Goal: Information Seeking & Learning: Check status

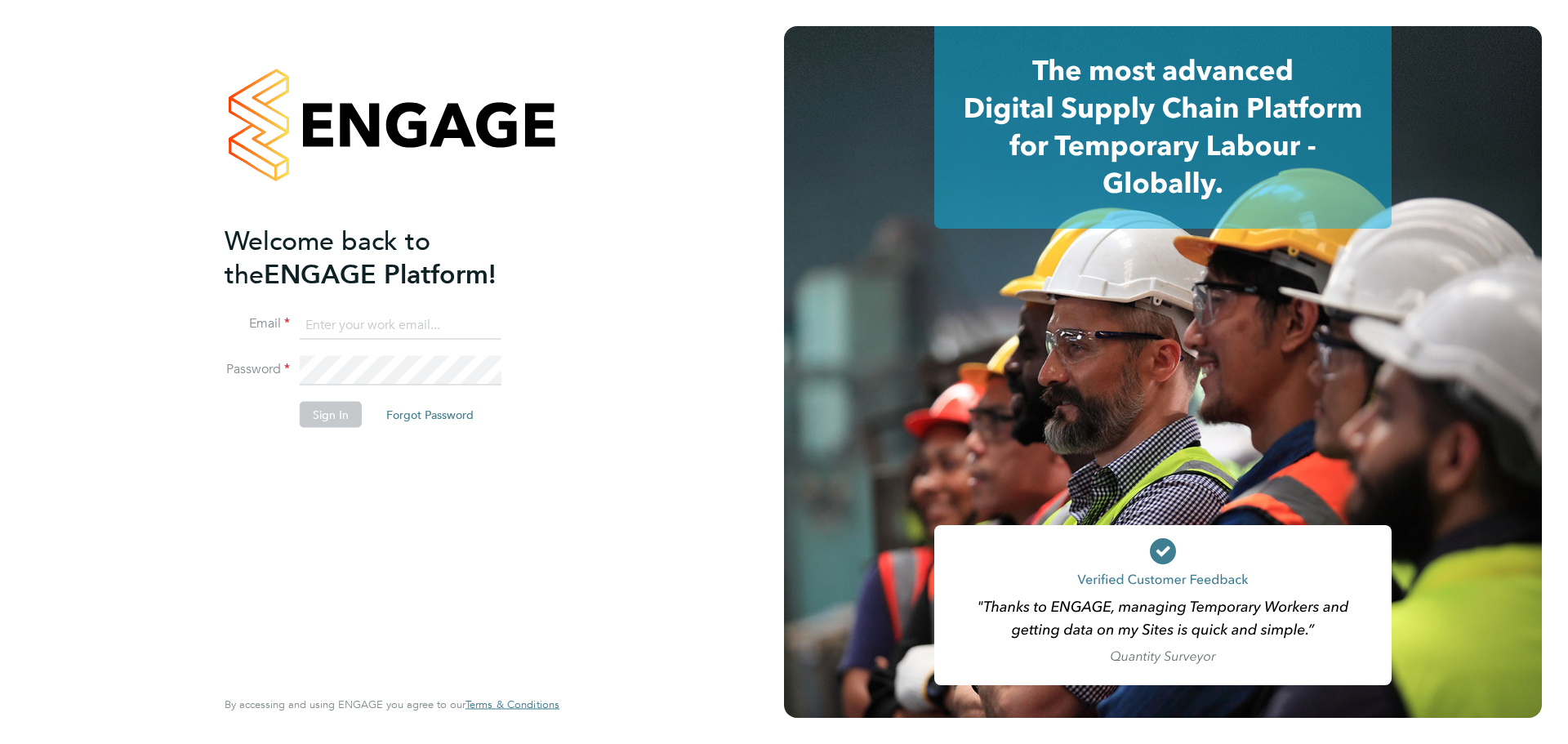
type input "jack.baron@huntereducation.co.uk"
click at [338, 419] on button "Sign In" at bounding box center [330, 414] width 62 height 26
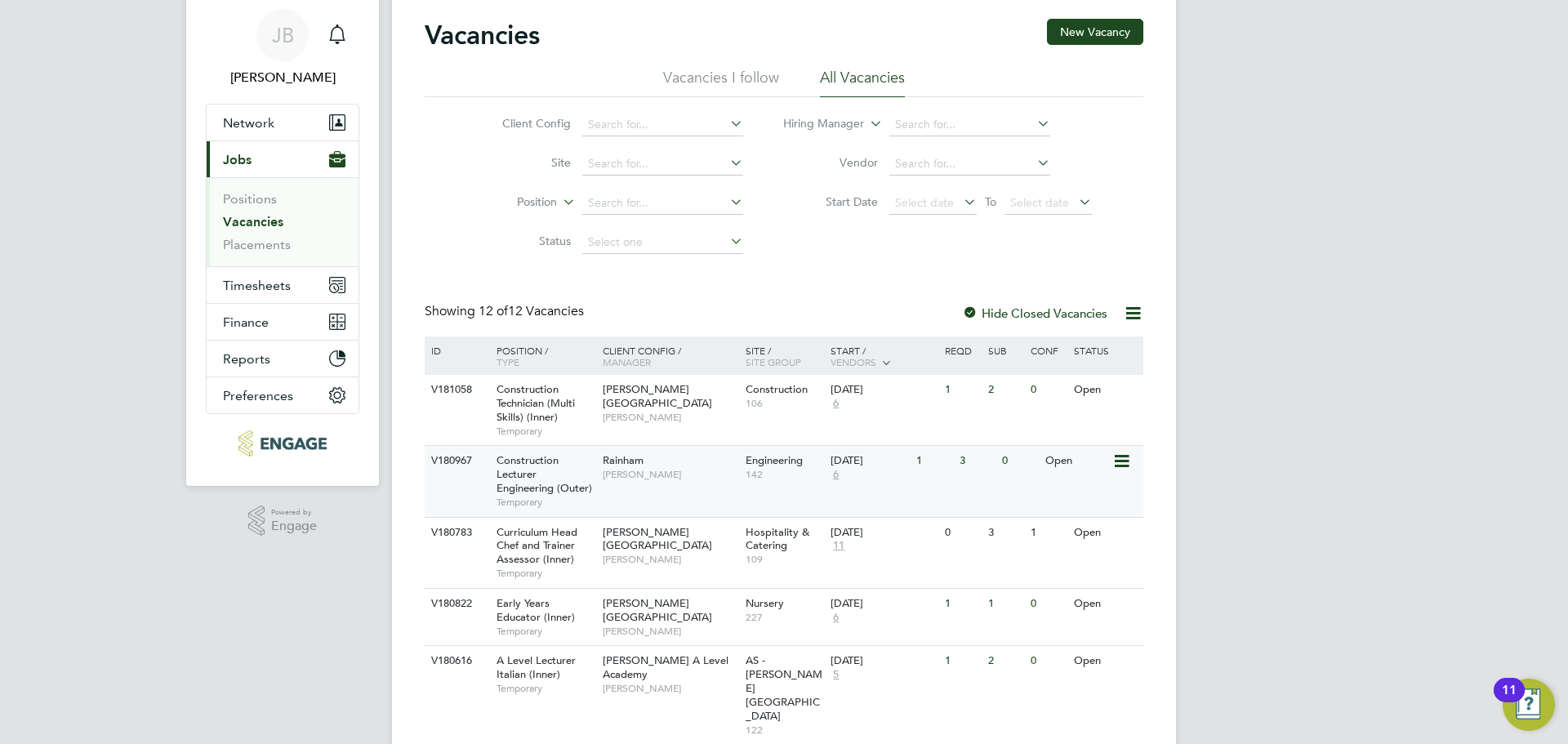
scroll to position [82, 0]
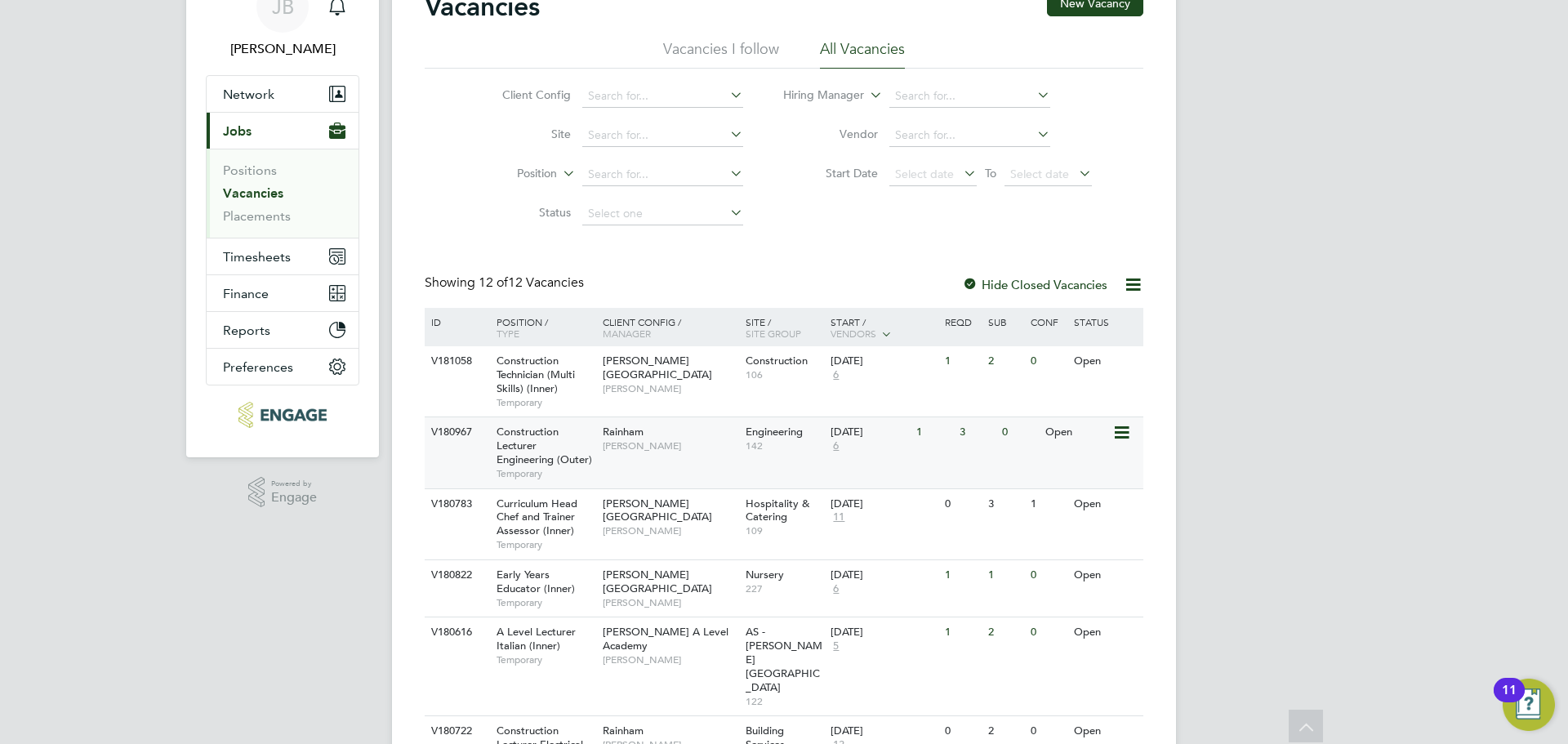
click at [641, 461] on div "V180967 Construction Lecturer Engineering (Outer) Temporary Rainham [PERSON_NAM…" at bounding box center [784, 452] width 719 height 71
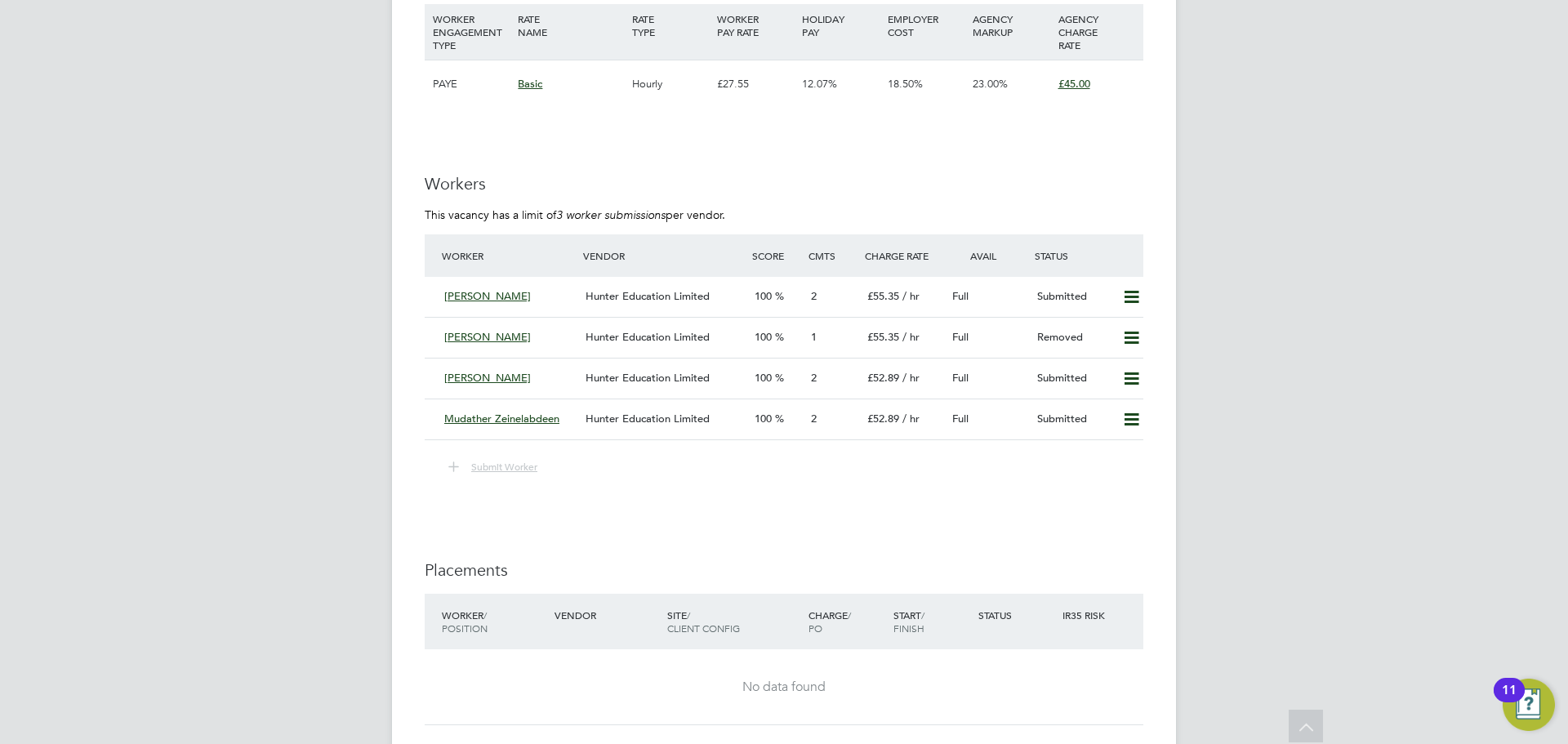
scroll to position [2797, 0]
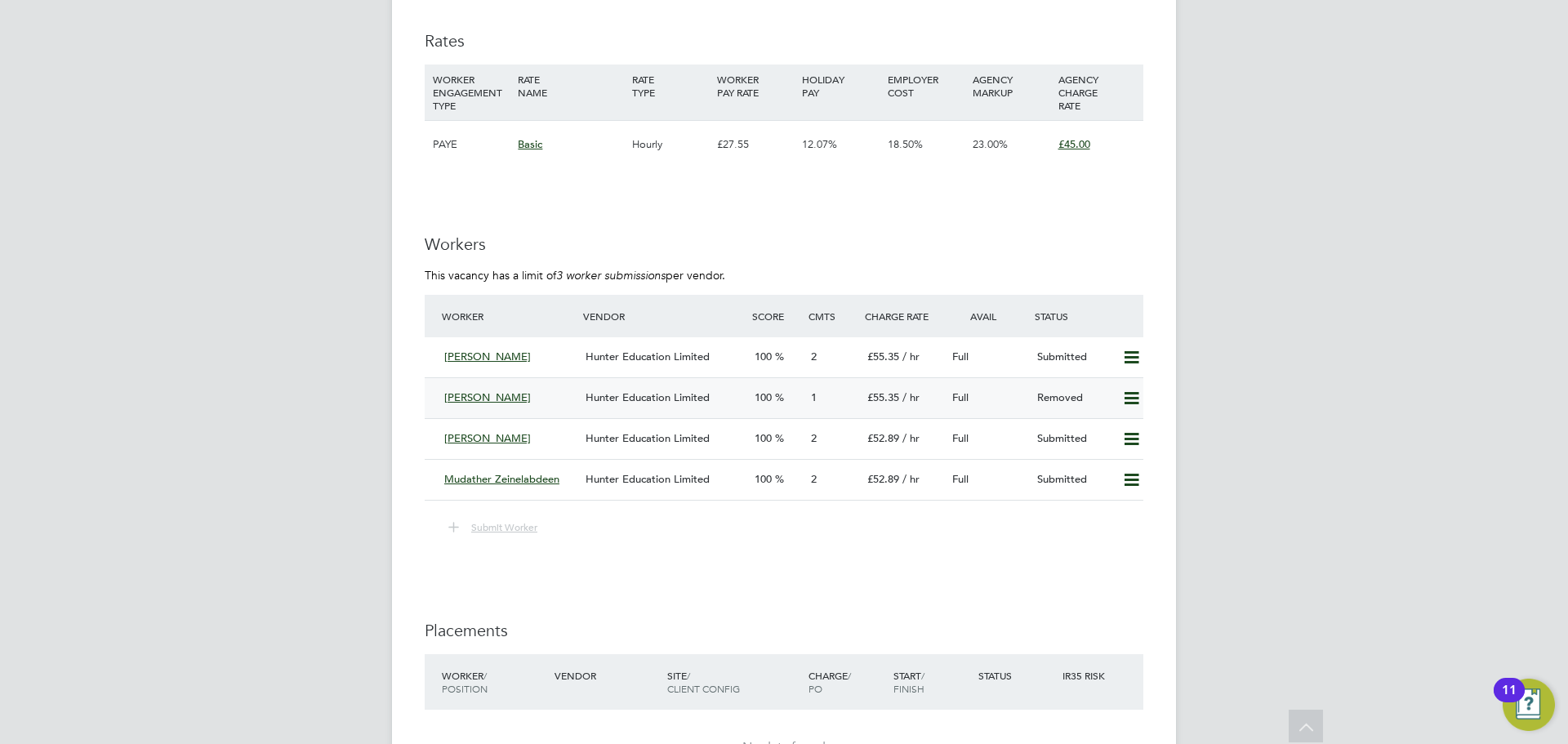
drag, startPoint x: 496, startPoint y: 360, endPoint x: 549, endPoint y: 384, distance: 58.2
click at [496, 360] on span "Abdul Badran" at bounding box center [488, 356] width 86 height 14
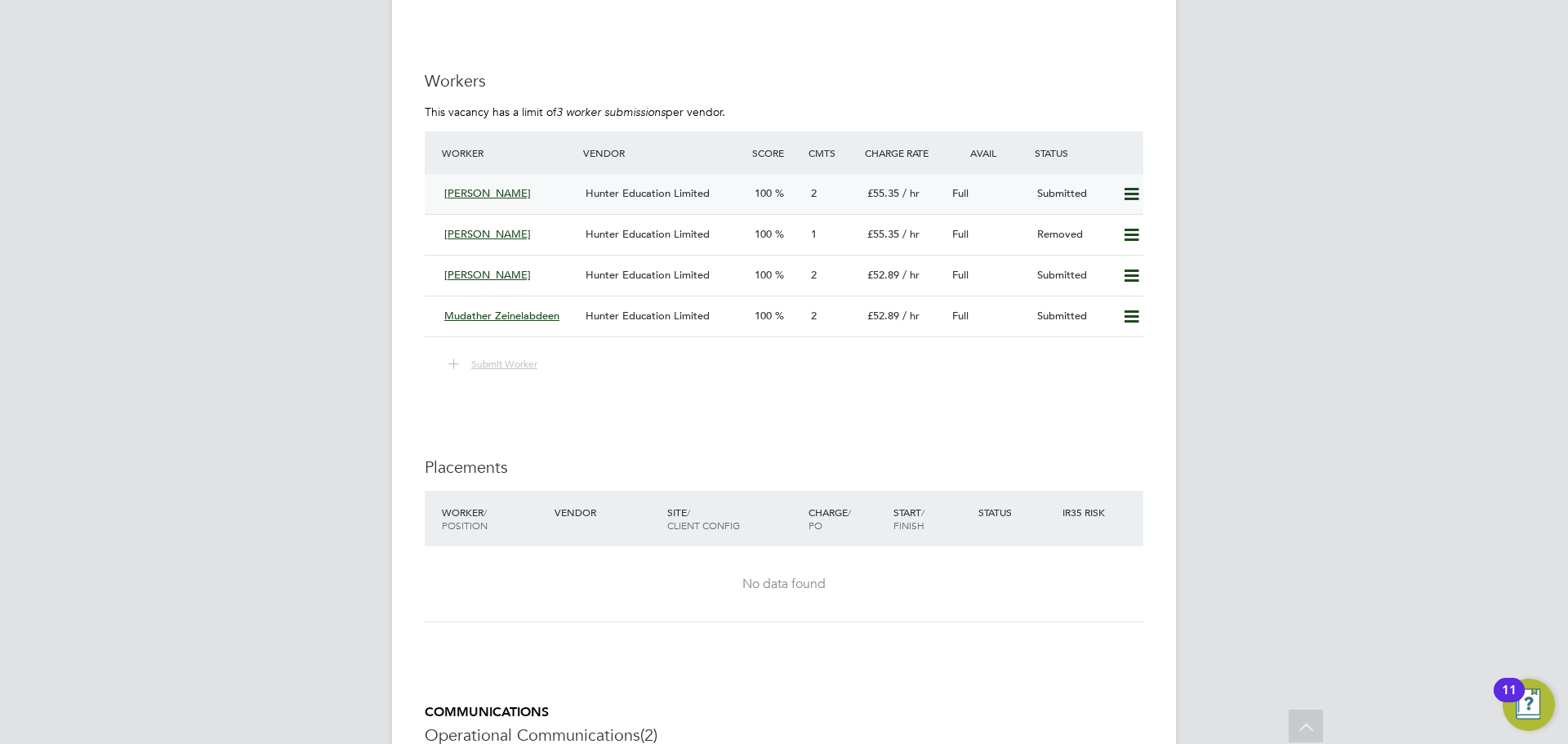
click at [536, 187] on div "Abdul Badran" at bounding box center [509, 193] width 142 height 27
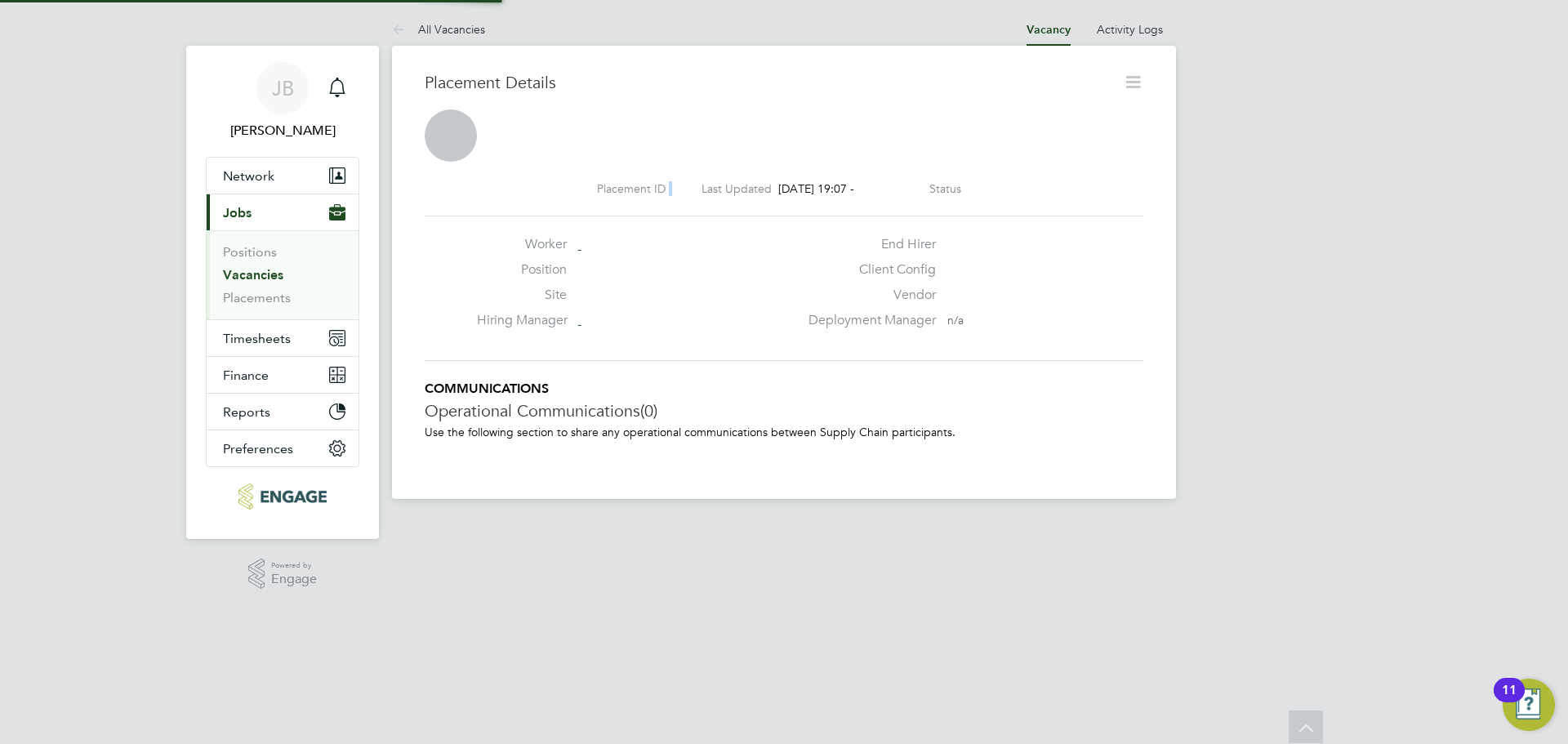
click at [536, 187] on div "Placement ID Last Updated 23 Sep 2025, 19:07 - Status" at bounding box center [784, 189] width 719 height 15
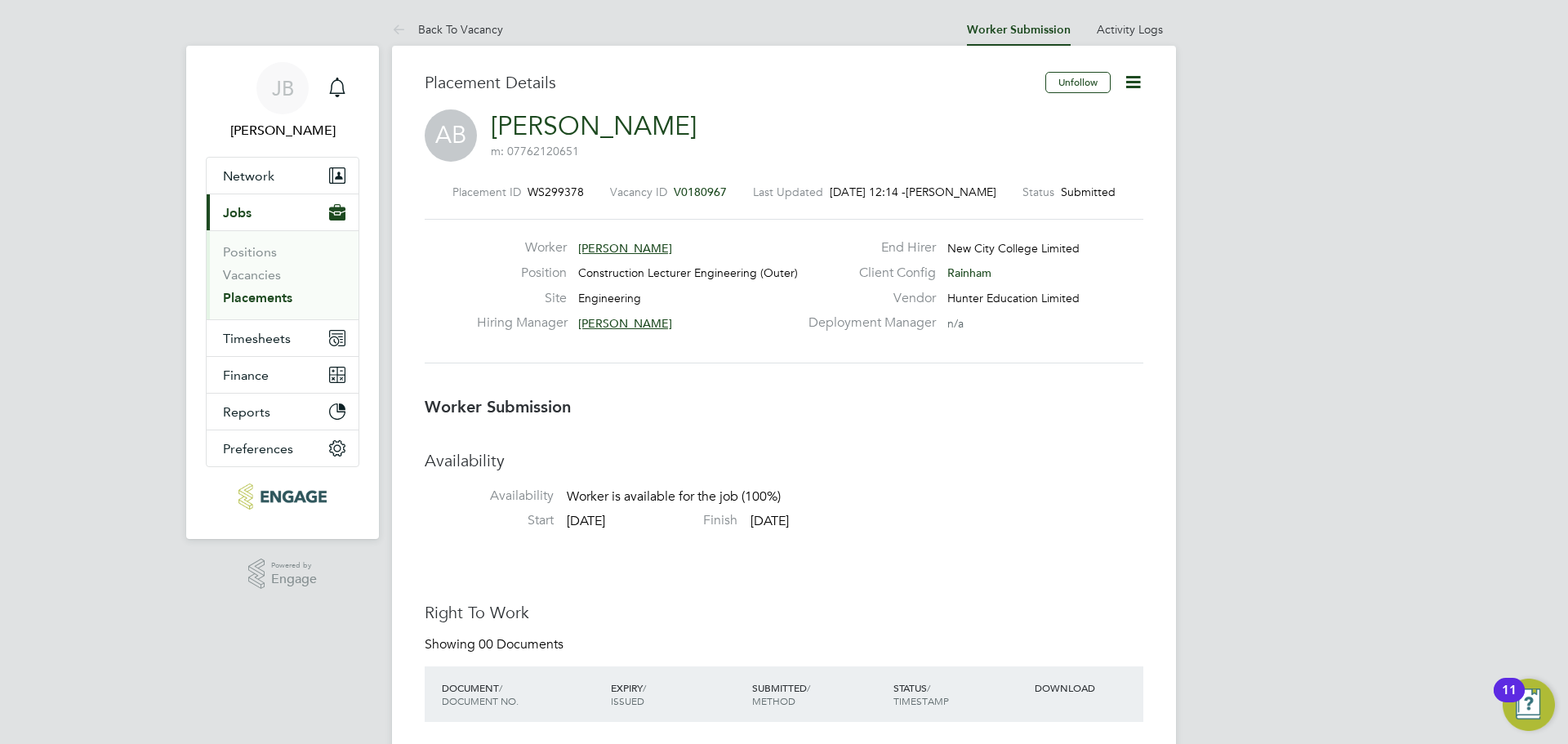
drag, startPoint x: 723, startPoint y: 338, endPoint x: 730, endPoint y: 361, distance: 24.0
click at [724, 338] on div "Hiring Manager Nathan Morris" at bounding box center [638, 327] width 322 height 26
click at [455, 40] on li "Back To Vacancy" at bounding box center [447, 29] width 111 height 33
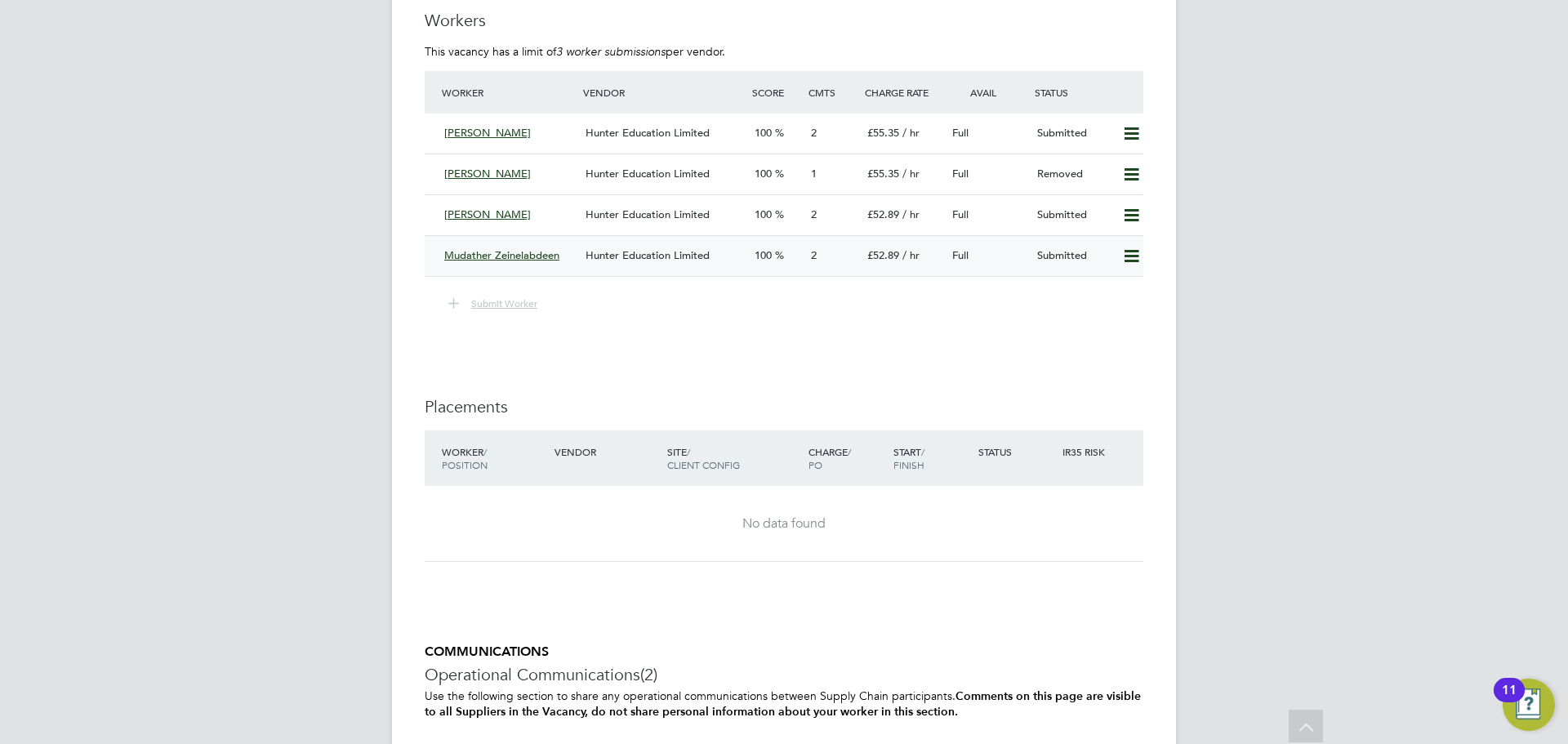
click at [544, 247] on div "Mudather Zeinelabdeen" at bounding box center [509, 256] width 142 height 27
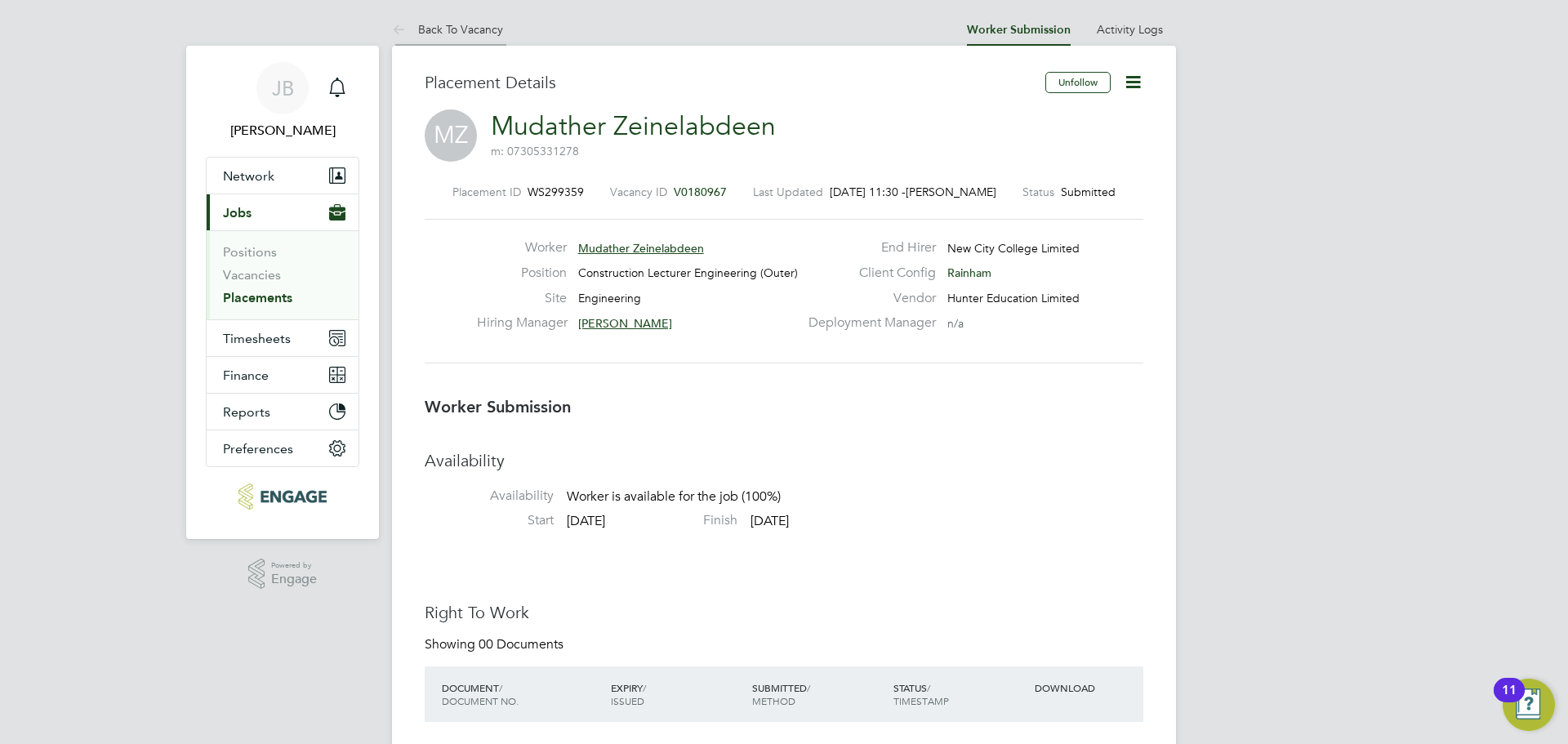
click at [439, 20] on li "Back To Vacancy" at bounding box center [447, 29] width 111 height 33
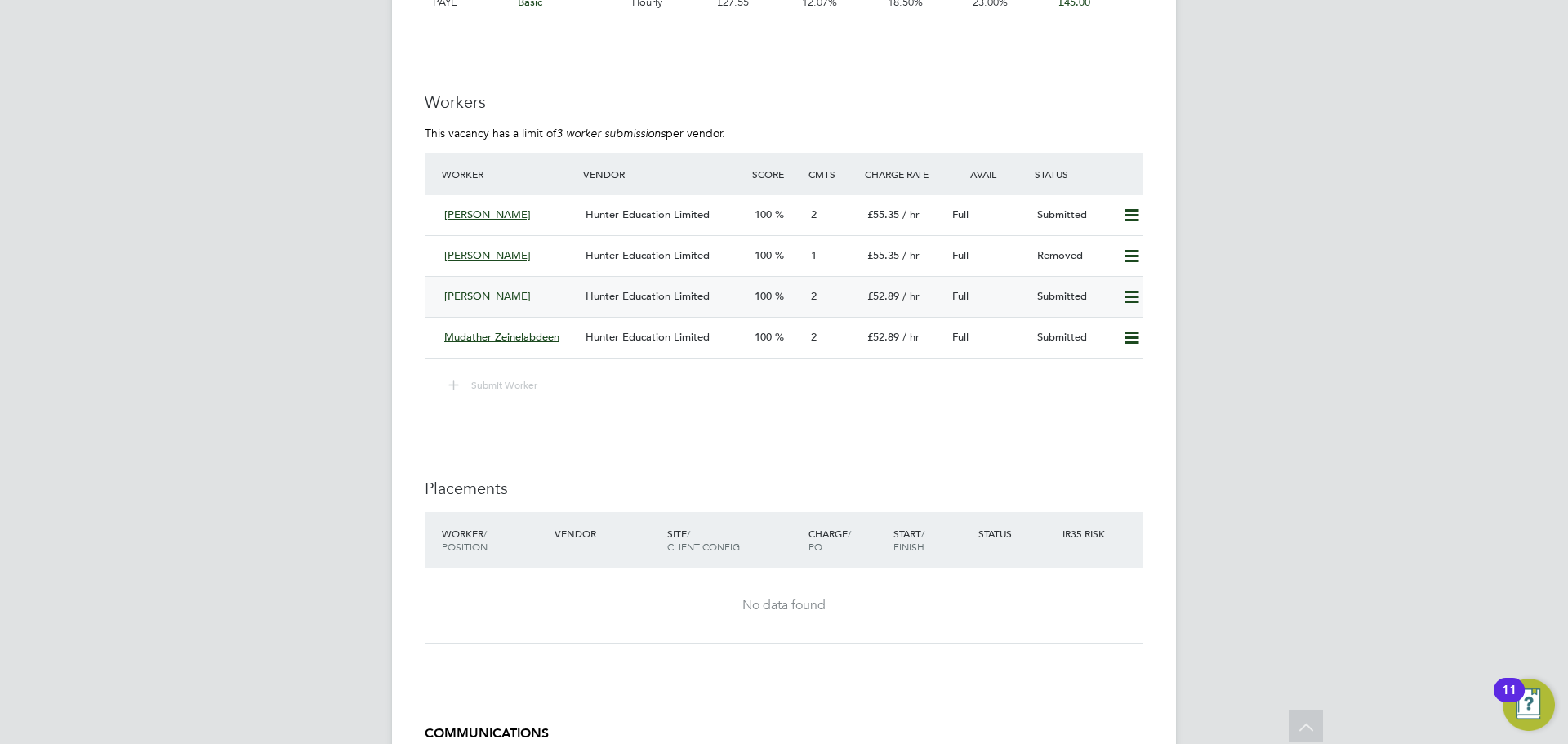
click at [457, 293] on span "Ian Hart" at bounding box center [488, 295] width 86 height 14
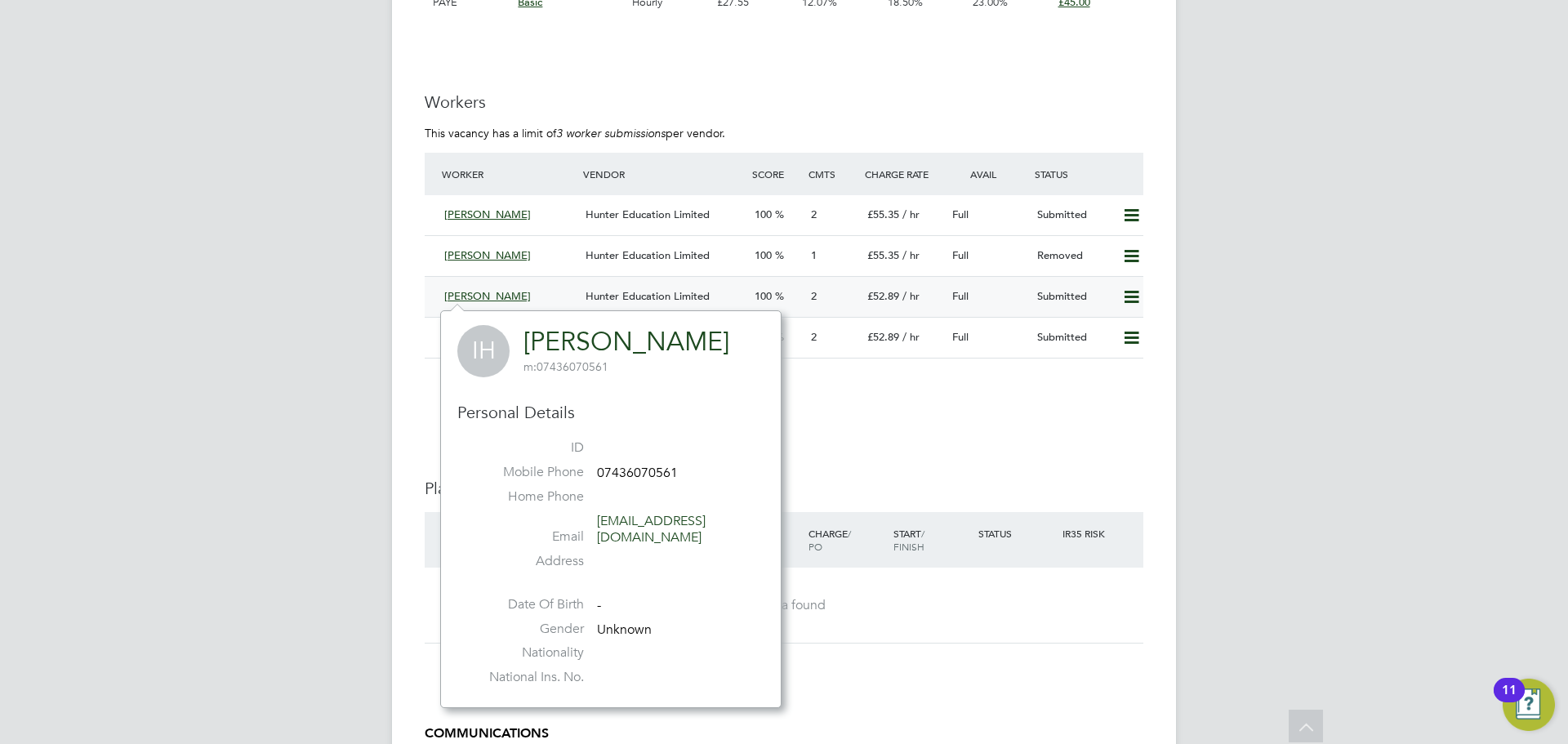
click at [522, 301] on div "Ian Hart" at bounding box center [509, 296] width 142 height 27
